Goal: Check status

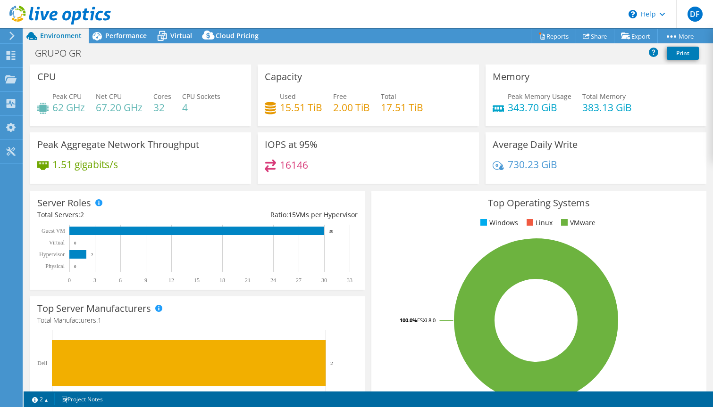
select select "SouthAmerica"
select select "USD"
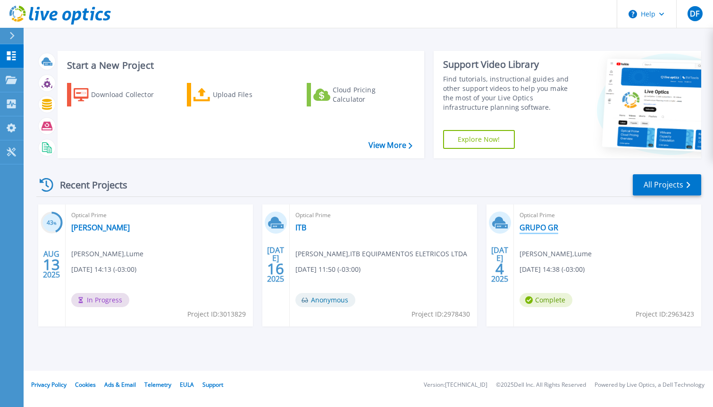
click at [547, 224] on link "GRUPO GR" at bounding box center [538, 227] width 39 height 9
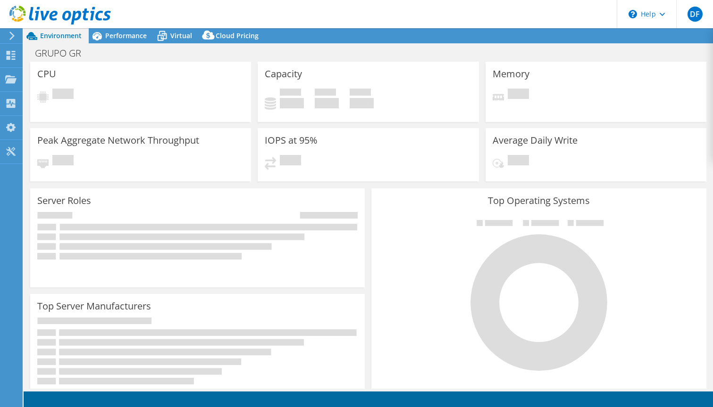
select select "SouthAmerica"
select select "USD"
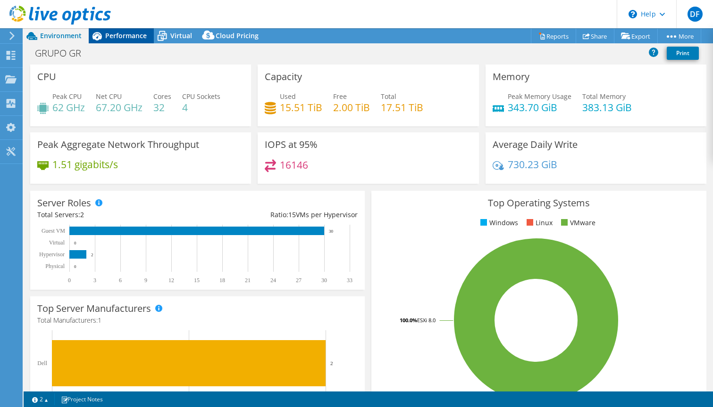
click at [127, 33] on span "Performance" at bounding box center [125, 35] width 41 height 9
